Goal: Task Accomplishment & Management: Manage account settings

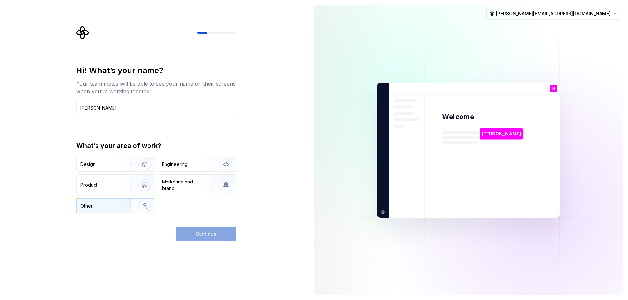
type input "[PERSON_NAME]"
click at [126, 203] on img "button" at bounding box center [140, 206] width 42 height 44
click at [192, 225] on div "Hi! What’s your name? Your team mates will be able to see your name on their sc…" at bounding box center [156, 153] width 160 height 176
click at [194, 233] on button "Continue" at bounding box center [206, 234] width 61 height 14
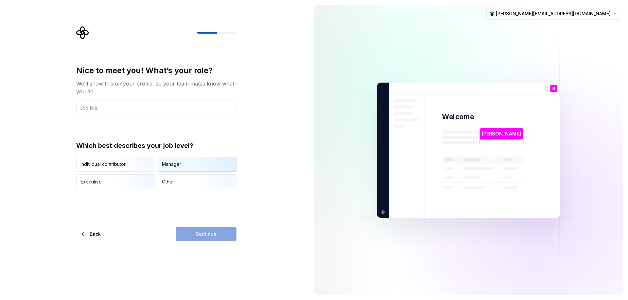
click at [212, 164] on img "button" at bounding box center [220, 173] width 42 height 44
click at [152, 109] on input "text" at bounding box center [156, 108] width 160 height 14
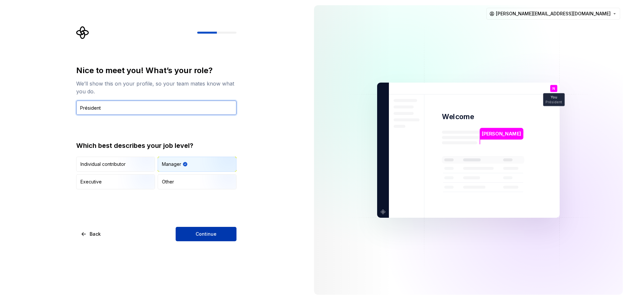
type input "Président"
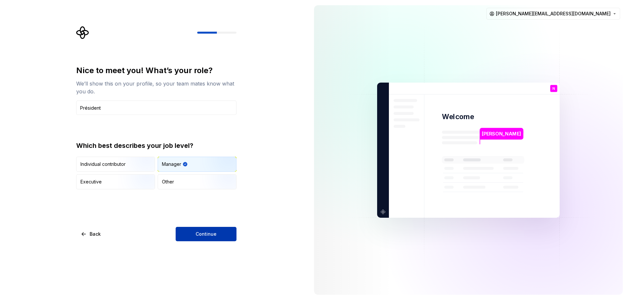
click at [189, 228] on button "Continue" at bounding box center [206, 234] width 61 height 14
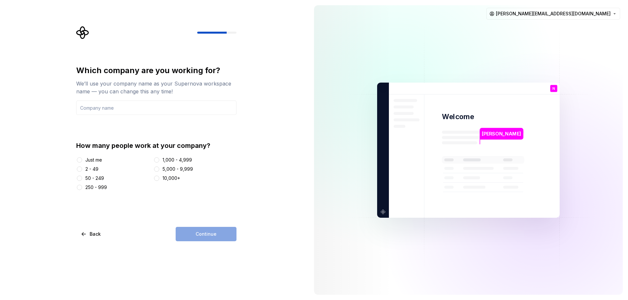
click at [94, 169] on div "2 - 49" at bounding box center [91, 169] width 13 height 7
click at [82, 169] on button "2 - 49" at bounding box center [79, 169] width 5 height 5
click at [201, 236] on div "Continue" at bounding box center [206, 234] width 61 height 14
click at [147, 106] on input "text" at bounding box center [156, 108] width 160 height 14
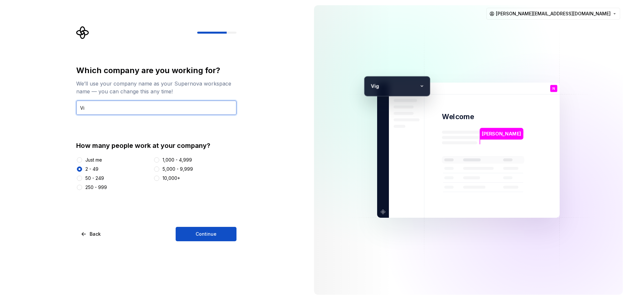
type input "V"
click at [94, 107] on input "La TOur des Chevaliers" at bounding box center [156, 108] width 160 height 14
type input "La Tour des Chevaliers"
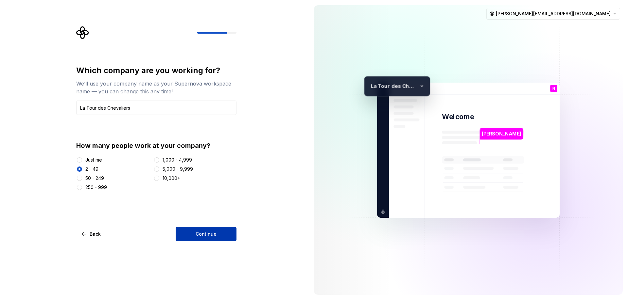
click at [207, 236] on span "Continue" at bounding box center [205, 234] width 21 height 7
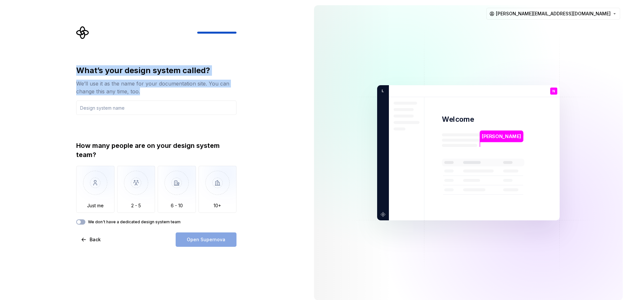
drag, startPoint x: 77, startPoint y: 68, endPoint x: 151, endPoint y: 93, distance: 78.2
click at [151, 93] on div "What’s your design system called? We’ll use it as the name for your documentati…" at bounding box center [156, 80] width 160 height 30
copy div "What’s your design system called? We’ll use it as the name for your documentati…"
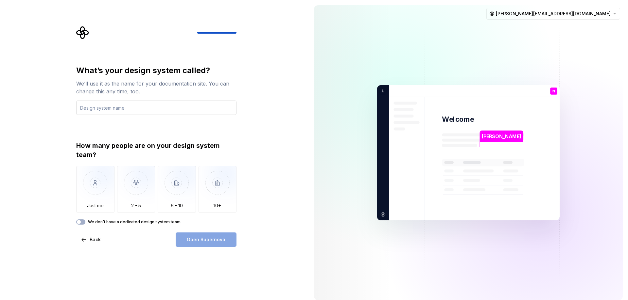
click at [91, 108] on input "text" at bounding box center [156, 108] width 160 height 14
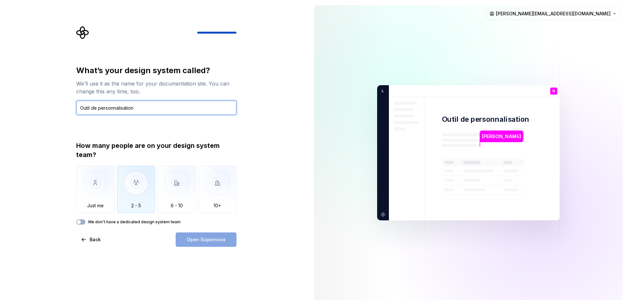
type input "Outil de personnalisation"
click at [131, 191] on img "button" at bounding box center [136, 188] width 38 height 44
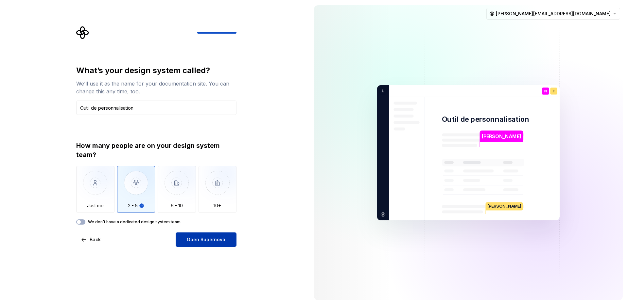
click at [204, 240] on span "Open Supernova" at bounding box center [206, 240] width 39 height 7
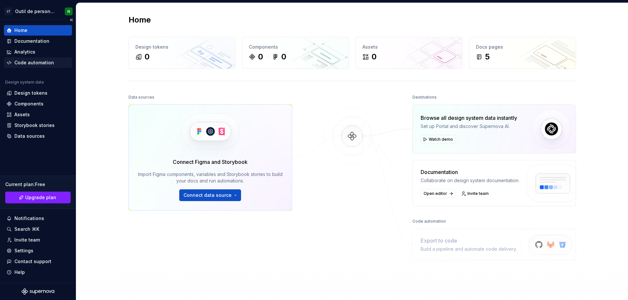
click at [23, 63] on div "Code automation" at bounding box center [34, 62] width 40 height 7
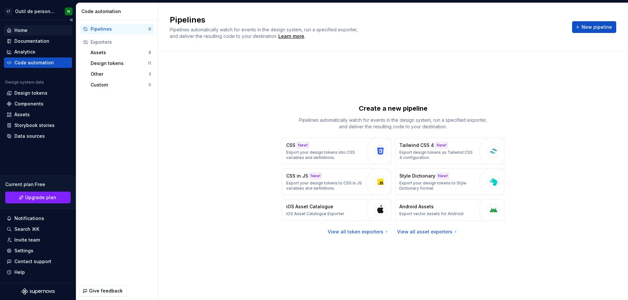
click at [27, 30] on div "Home" at bounding box center [20, 30] width 13 height 7
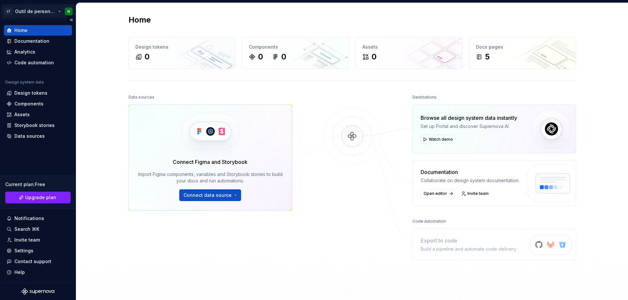
click at [30, 10] on html "LT Outil de personnalisation N Home Documentation Analytics Code automation Des…" at bounding box center [314, 150] width 628 height 300
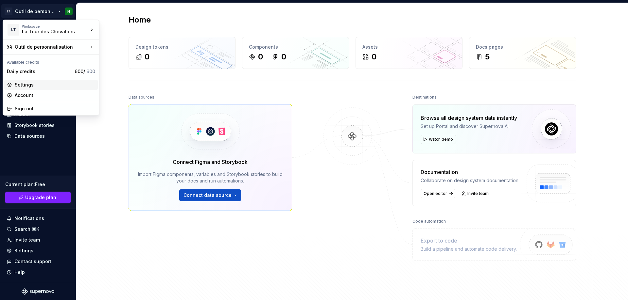
click at [38, 84] on div "Settings" at bounding box center [55, 85] width 80 height 7
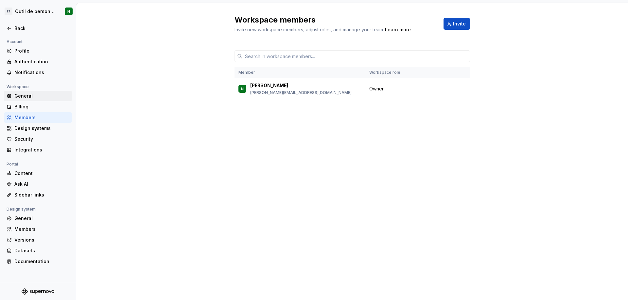
click at [17, 96] on div "General" at bounding box center [41, 96] width 55 height 7
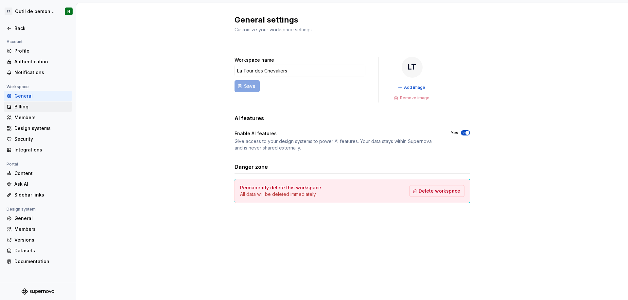
click at [22, 108] on div "Billing" at bounding box center [41, 107] width 55 height 7
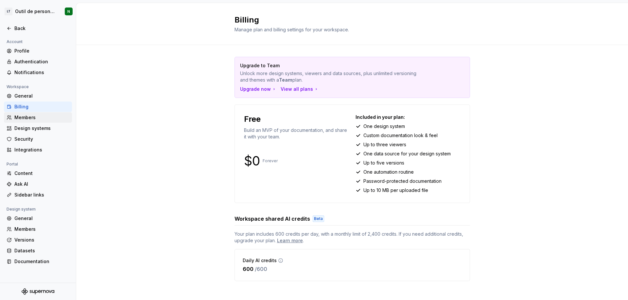
click at [29, 120] on div "Members" at bounding box center [41, 117] width 55 height 7
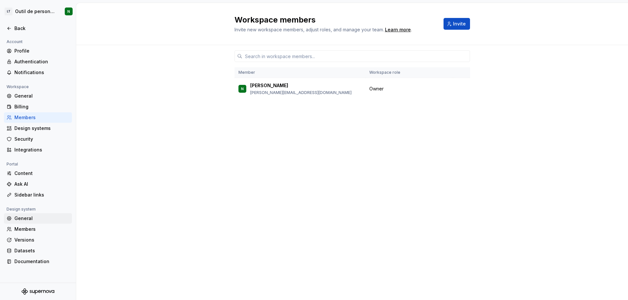
click at [25, 220] on div "General" at bounding box center [41, 218] width 55 height 7
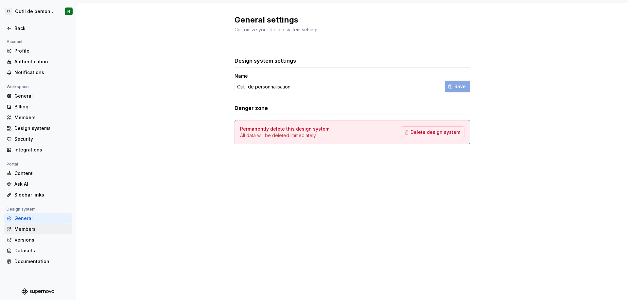
click at [29, 231] on div "Members" at bounding box center [41, 229] width 55 height 7
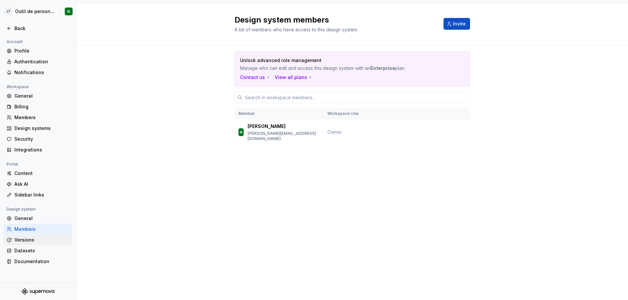
click at [30, 240] on div "Versions" at bounding box center [41, 240] width 55 height 7
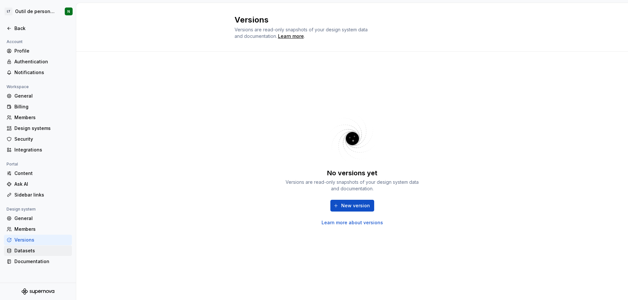
click at [25, 252] on div "Datasets" at bounding box center [41, 251] width 55 height 7
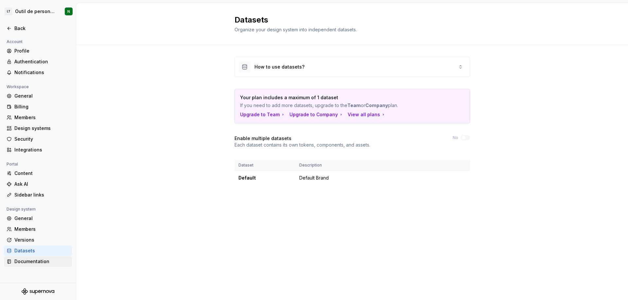
click at [29, 261] on div "Documentation" at bounding box center [41, 262] width 55 height 7
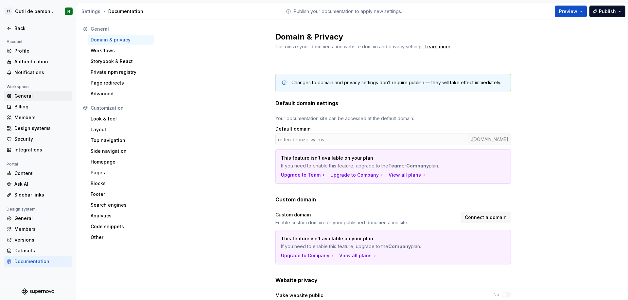
click at [24, 95] on div "General" at bounding box center [41, 96] width 55 height 7
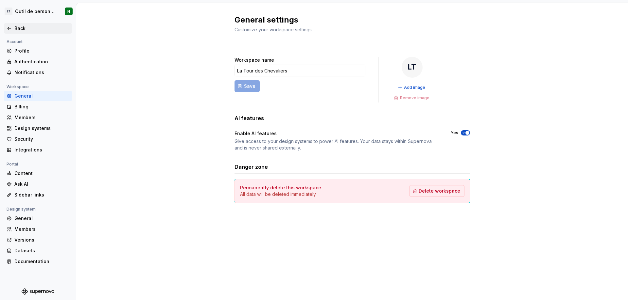
click at [7, 28] on icon at bounding box center [9, 28] width 5 height 5
